Goal: Task Accomplishment & Management: Manage account settings

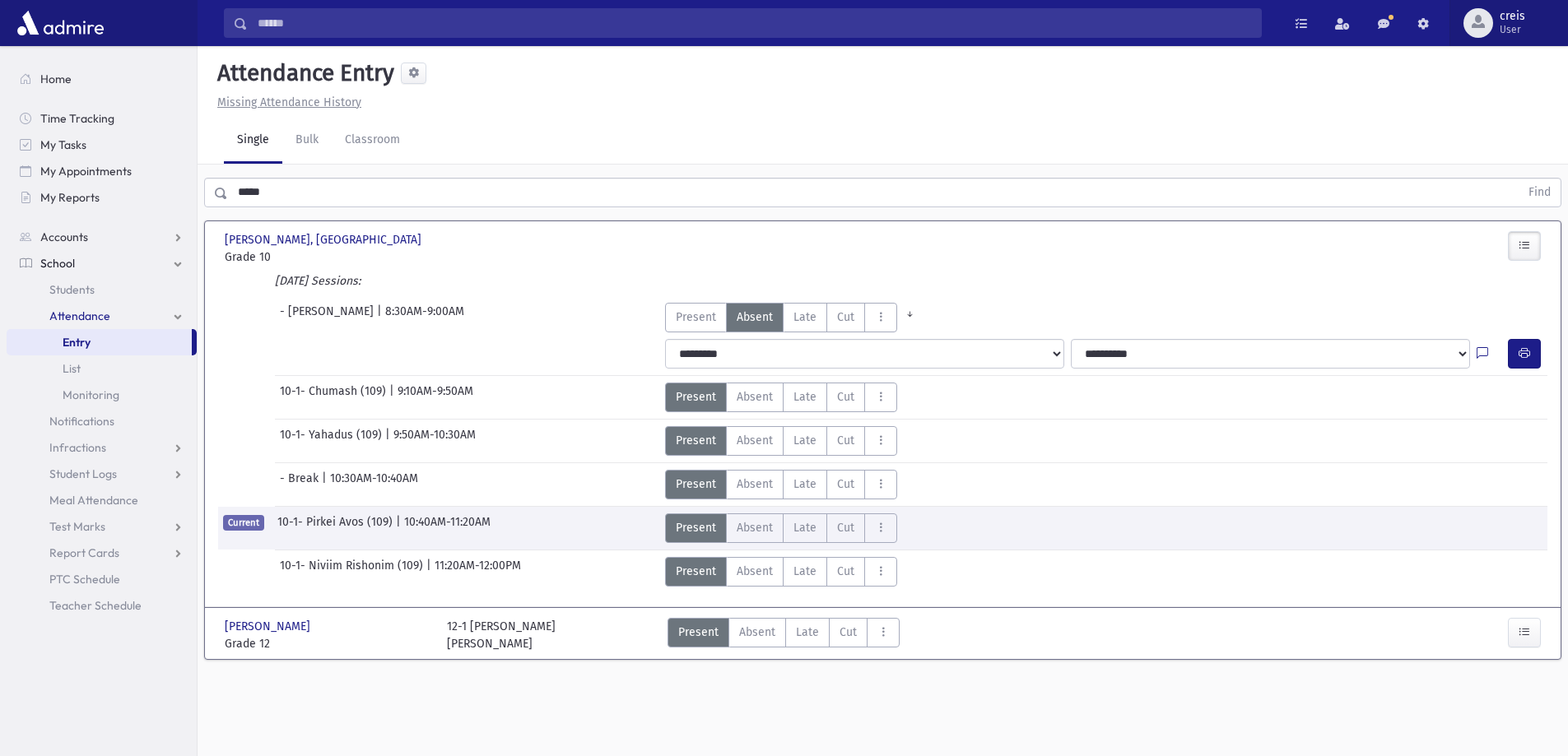
click at [1519, 29] on span "User" at bounding box center [1512, 29] width 26 height 13
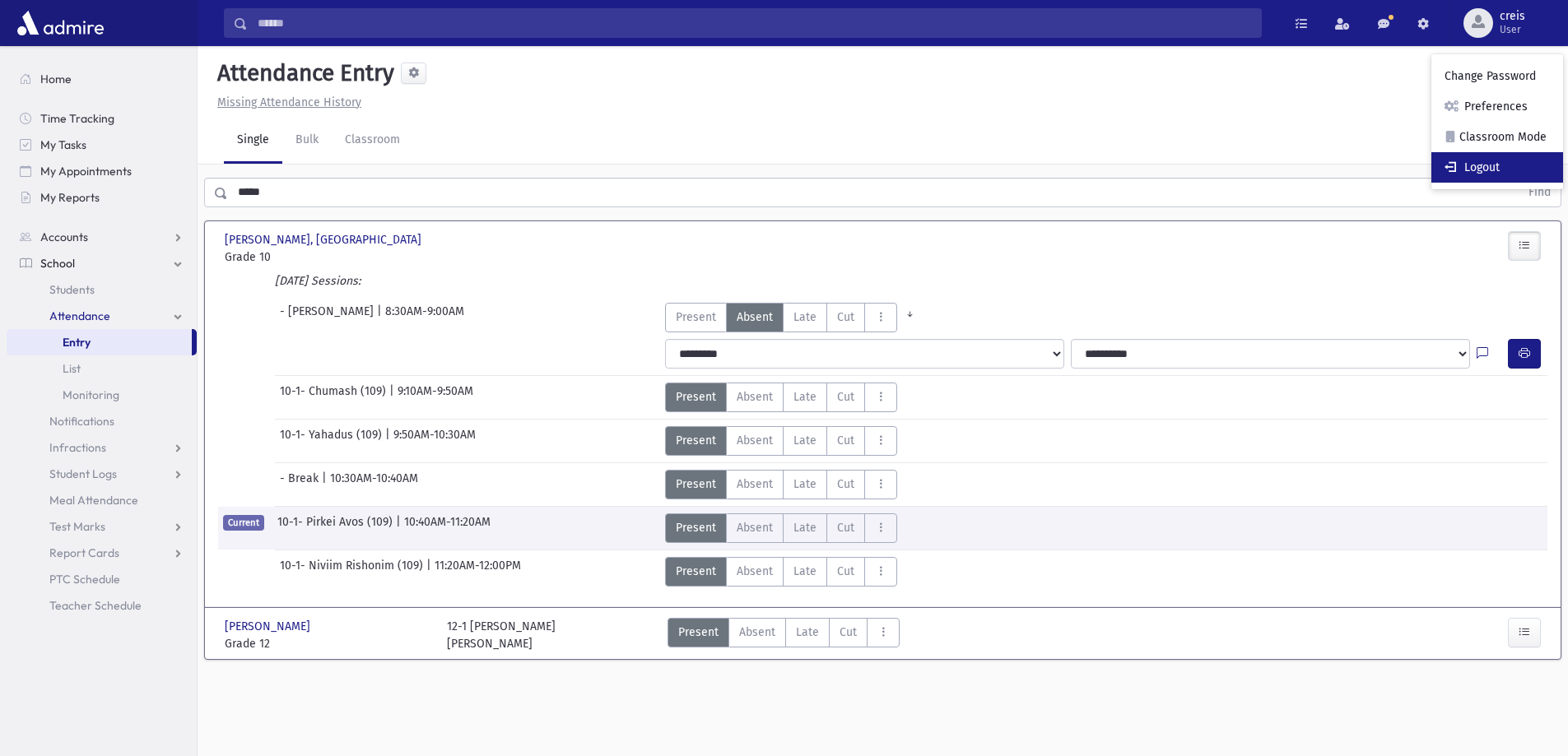
click at [1482, 164] on link "Logout" at bounding box center [1497, 168] width 132 height 31
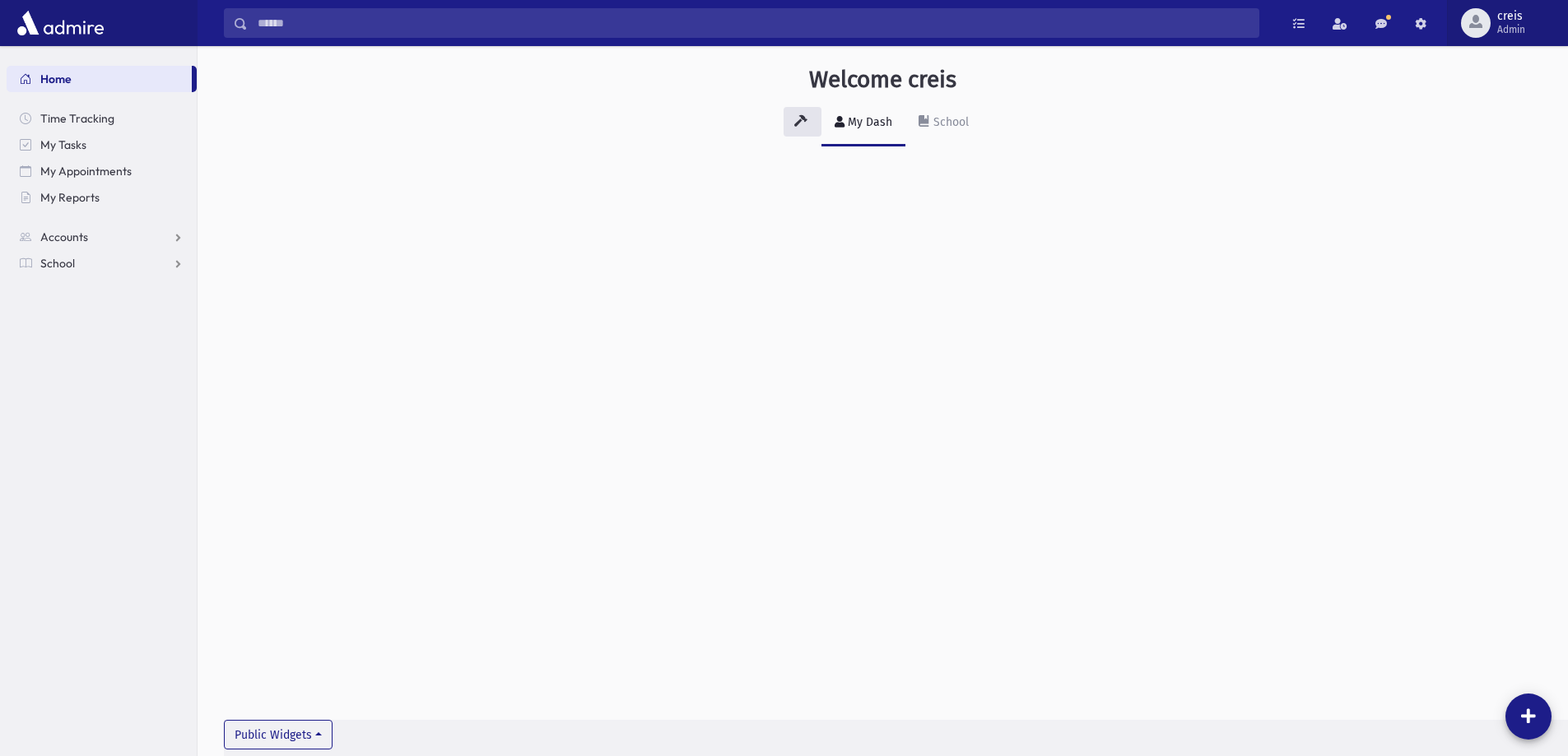
click at [1520, 31] on span "Admin" at bounding box center [1511, 29] width 28 height 13
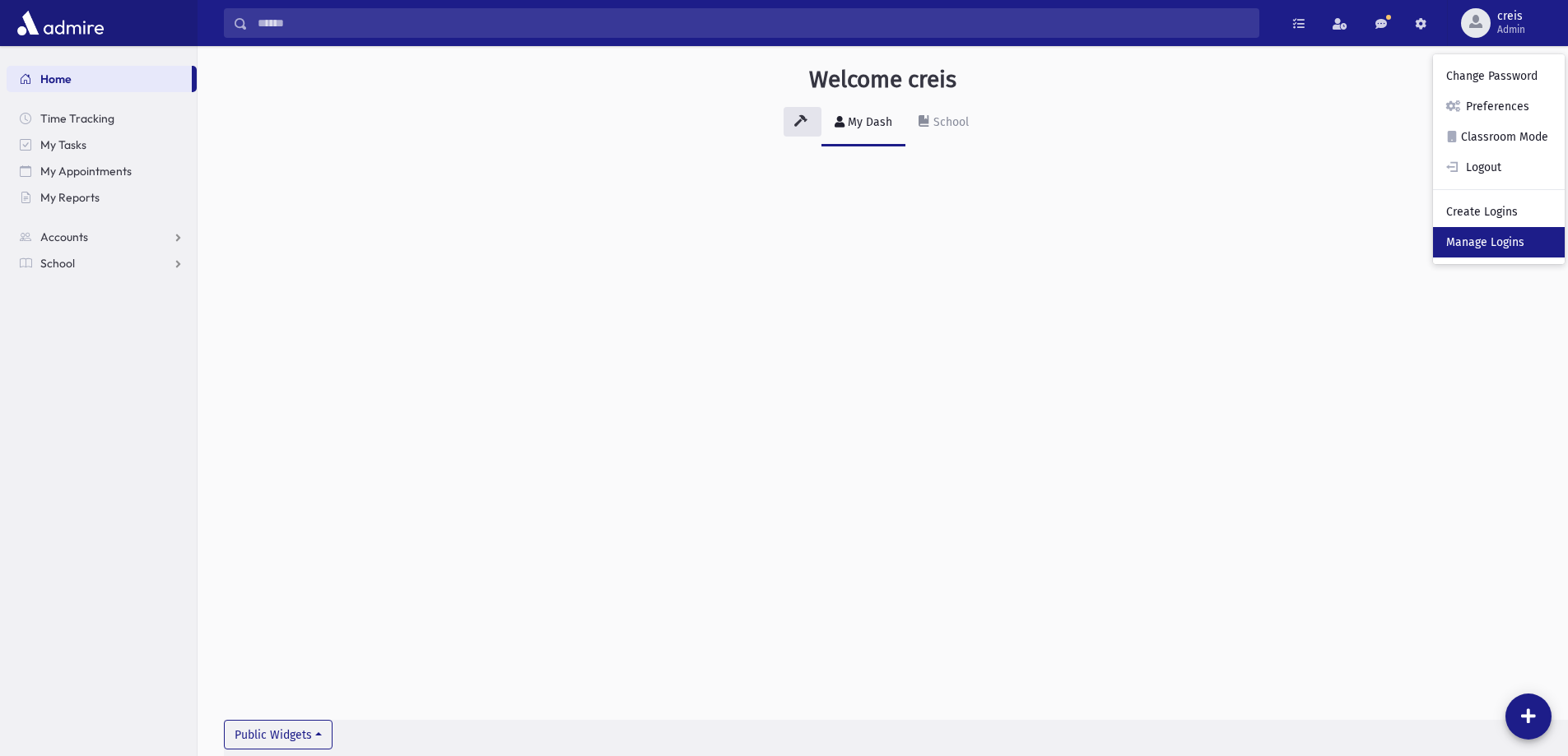
click at [1509, 243] on link "Manage Logins" at bounding box center [1499, 242] width 132 height 31
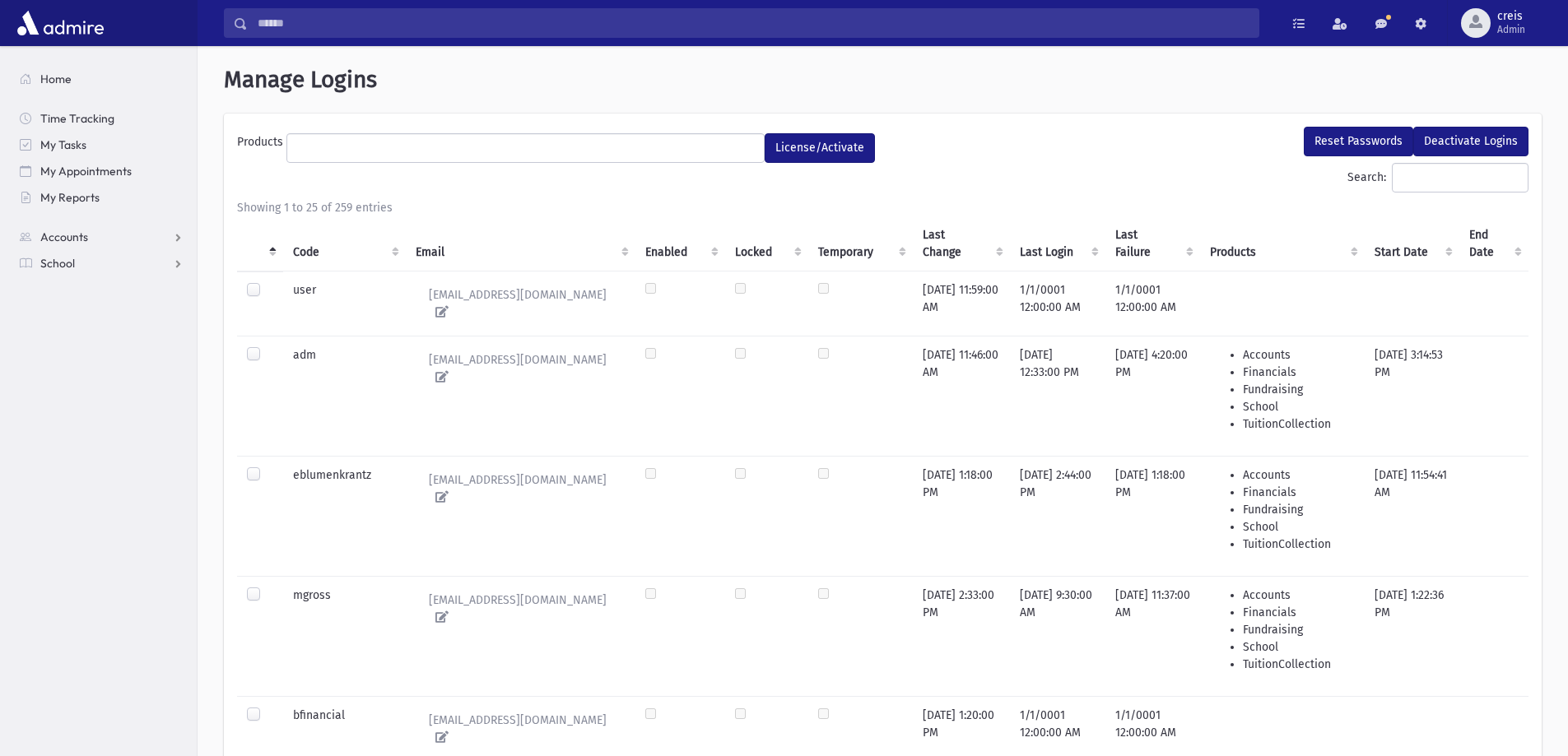
select select
click at [1463, 185] on input "Search:" at bounding box center [1460, 177] width 137 height 30
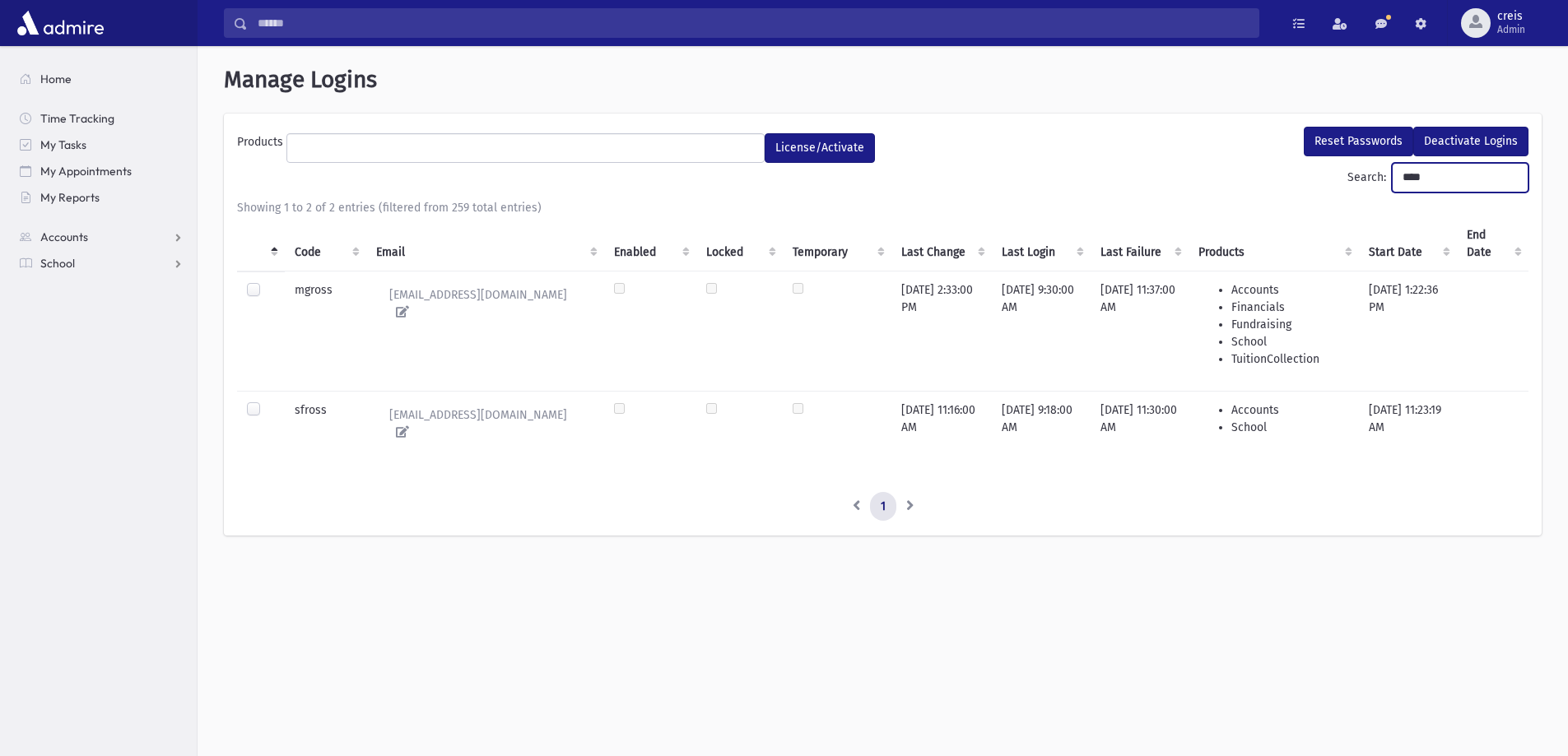
type input "****"
click at [266, 402] on label at bounding box center [266, 402] width 0 height 0
click at [1370, 143] on button "Reset Passwords" at bounding box center [1358, 141] width 110 height 30
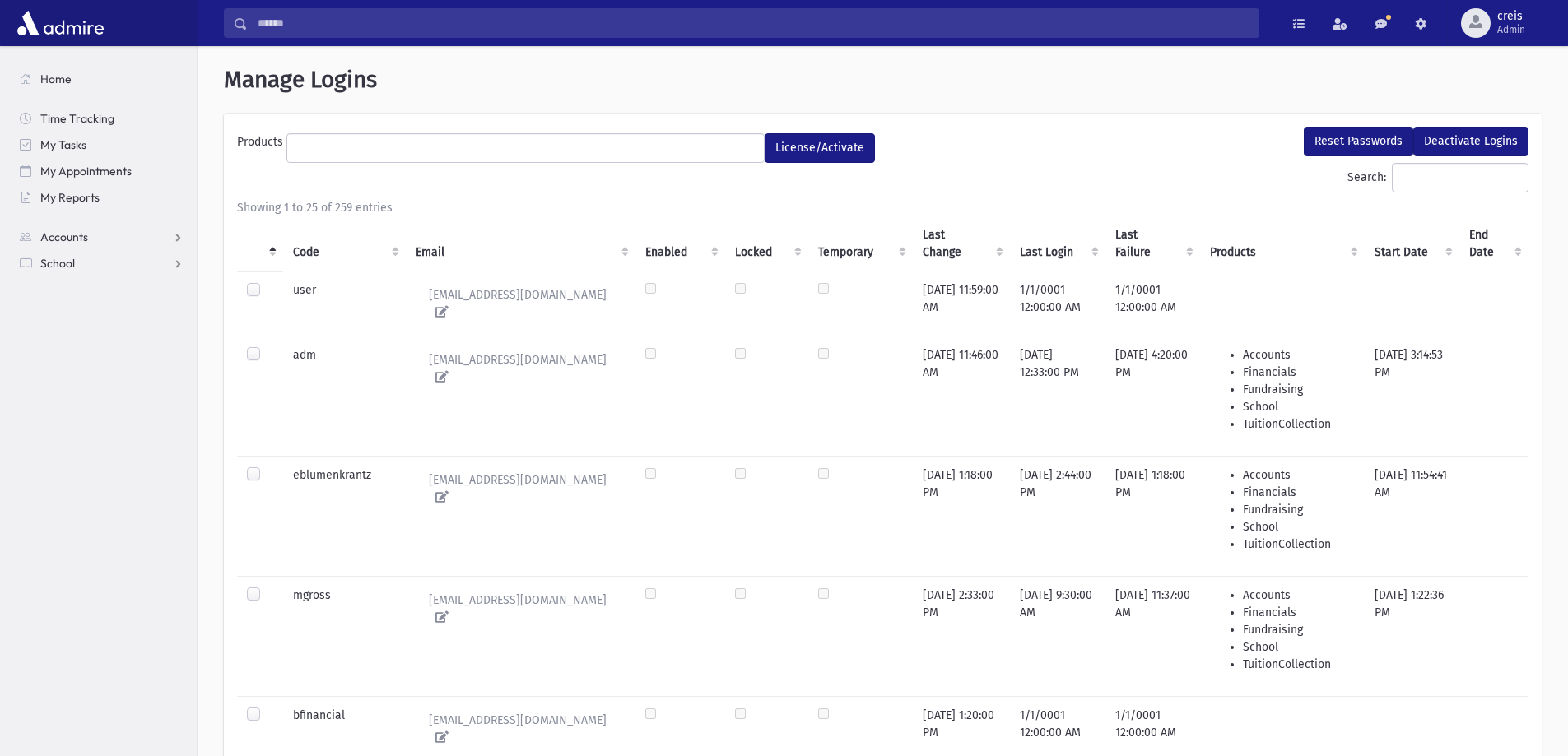
select select
